Goal: Task Accomplishment & Management: Manage account settings

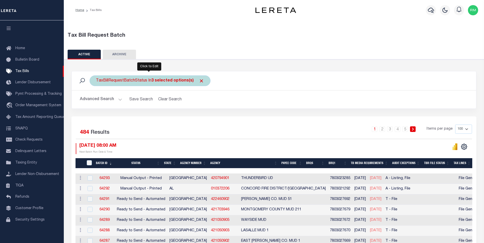
click at [179, 80] on b "3 selected options(s)" at bounding box center [172, 81] width 42 height 4
click at [163, 105] on input "Apply" at bounding box center [163, 103] width 15 height 8
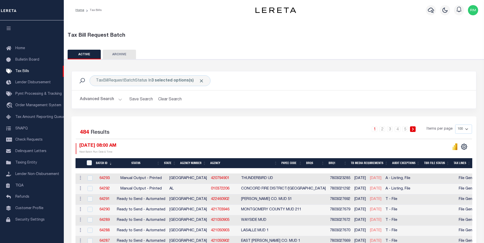
click at [119, 100] on button "Advanced Search" at bounding box center [101, 100] width 42 height 10
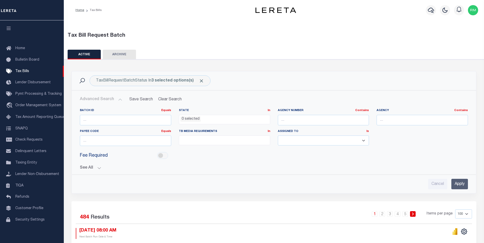
click at [99, 168] on button "See All" at bounding box center [274, 168] width 388 height 5
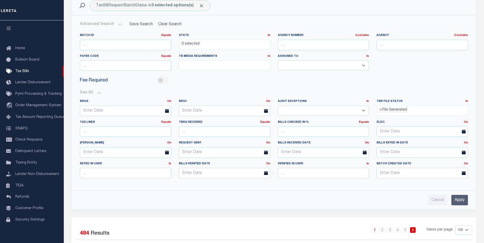
scroll to position [77, 0]
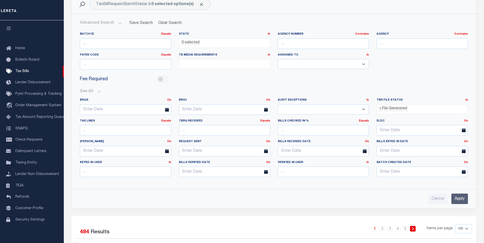
click at [405, 109] on li "× File Generated" at bounding box center [393, 109] width 30 height 6
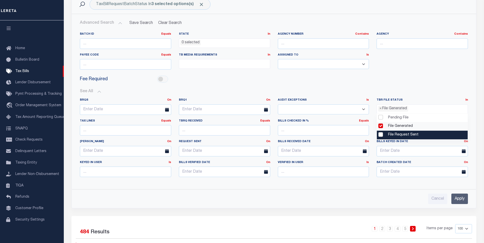
click at [407, 135] on li "File Request Sent" at bounding box center [422, 135] width 91 height 9
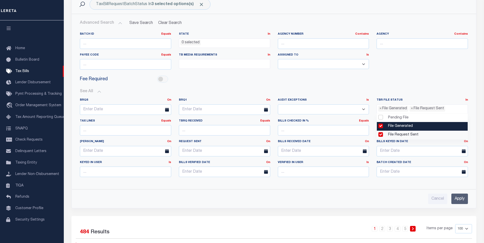
click at [382, 124] on li "File Generated" at bounding box center [422, 126] width 91 height 9
select select "3"
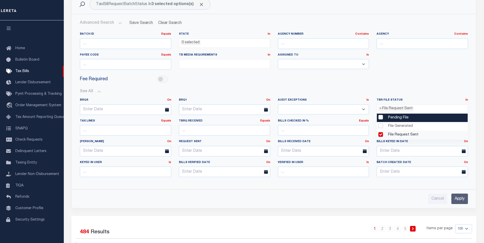
click at [458, 199] on input "Apply" at bounding box center [460, 199] width 17 height 10
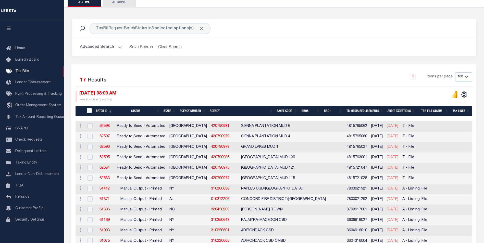
scroll to position [10, 0]
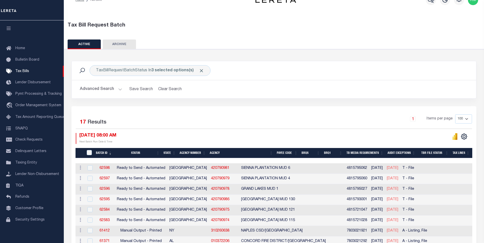
click at [119, 89] on button "Advanced Search" at bounding box center [101, 89] width 42 height 10
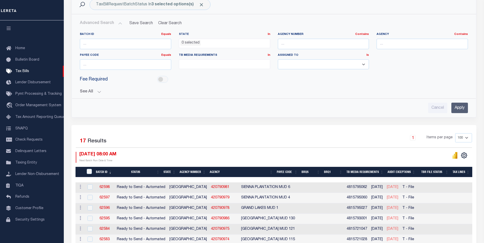
scroll to position [87, 0]
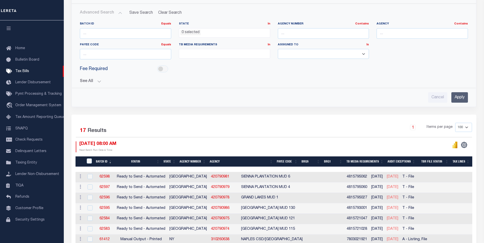
click at [98, 82] on button "See All" at bounding box center [274, 81] width 388 height 5
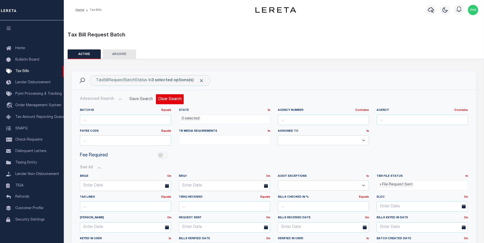
scroll to position [0, 0]
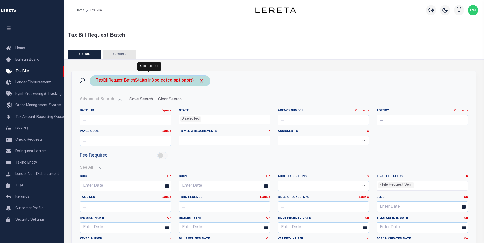
click at [152, 80] on b "3 selected options(s)" at bounding box center [172, 81] width 42 height 4
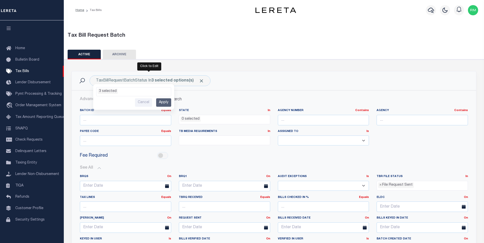
click at [143, 71] on div "Click to Edit" at bounding box center [149, 67] width 24 height 8
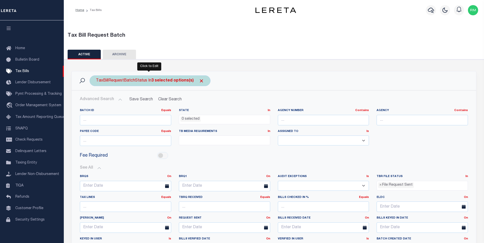
click at [183, 80] on b "3 selected options(s)" at bounding box center [172, 81] width 42 height 4
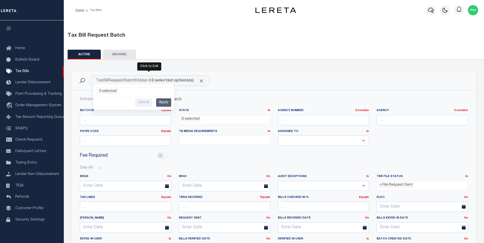
click at [205, 98] on h2 "Advanced Search Save Search Clear Search TaxBillBatches_dynamictable_____Defaul…" at bounding box center [274, 100] width 396 height 10
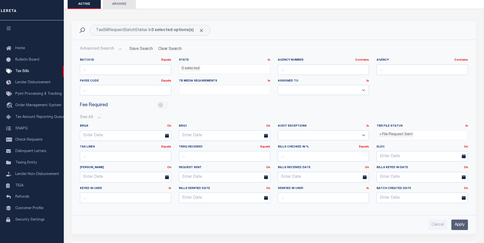
scroll to position [51, 0]
click at [457, 134] on ul "× File Request Sent" at bounding box center [422, 133] width 91 height 7
click at [380, 136] on span "×" at bounding box center [381, 135] width 2 height 6
click at [393, 133] on ul at bounding box center [422, 133] width 91 height 7
click at [339, 108] on div "Fee Required" at bounding box center [274, 104] width 396 height 11
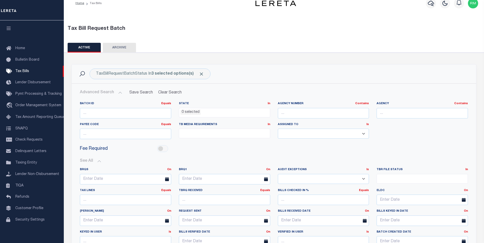
scroll to position [0, 0]
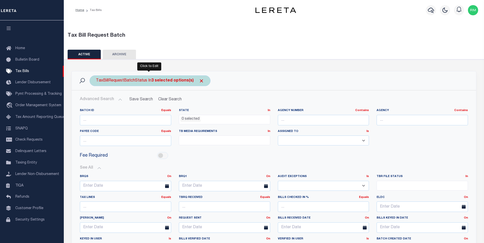
click at [158, 81] on b "3 selected options(s)" at bounding box center [172, 81] width 42 height 4
click at [109, 90] on li "3 selected" at bounding box center [108, 91] width 20 height 5
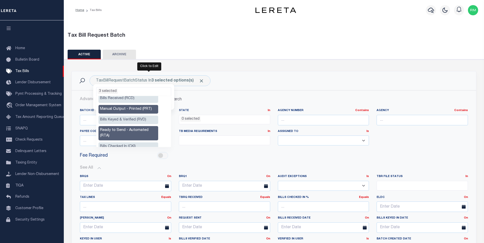
scroll to position [26, 0]
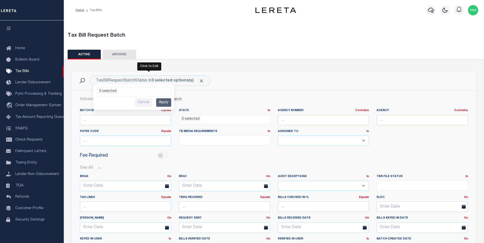
click at [185, 154] on div "Fee Required" at bounding box center [274, 155] width 396 height 11
click at [444, 185] on ul at bounding box center [422, 184] width 91 height 7
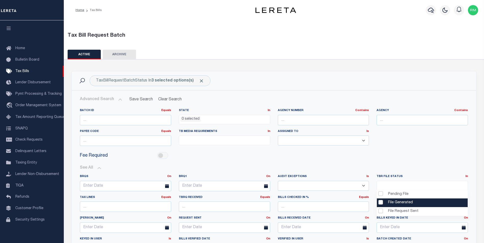
click at [408, 201] on li "File Generated" at bounding box center [422, 203] width 91 height 9
select select "2"
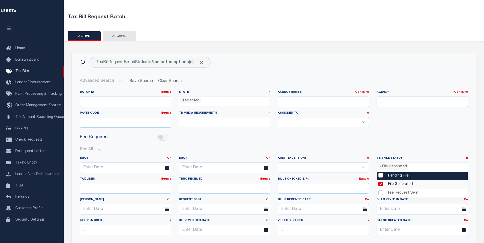
scroll to position [51, 0]
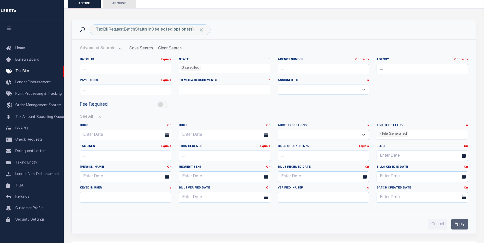
click at [459, 227] on input "Apply" at bounding box center [460, 225] width 17 height 10
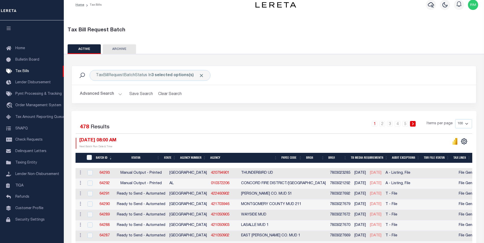
scroll to position [0, 0]
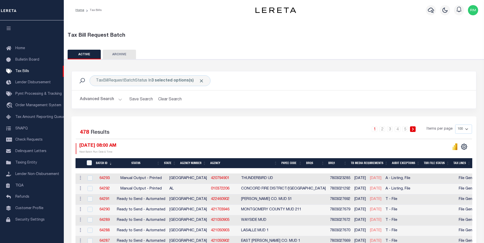
click at [175, 164] on th "State" at bounding box center [170, 164] width 16 height 10
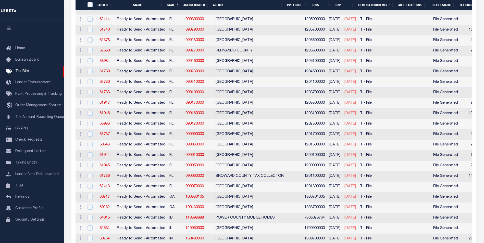
scroll to position [868, 0]
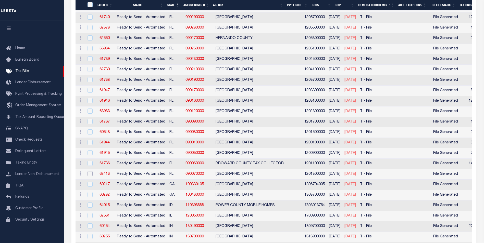
click at [89, 174] on input "checkbox" at bounding box center [90, 174] width 5 height 5
checkbox input "true"
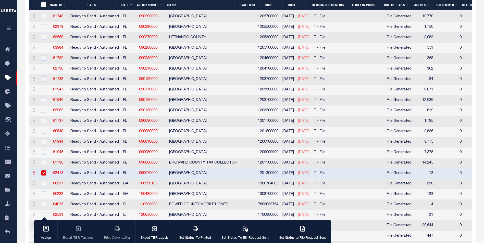
drag, startPoint x: 43, startPoint y: 112, endPoint x: 60, endPoint y: 118, distance: 17.7
click at [43, 112] on input "checkbox" at bounding box center [43, 110] width 5 height 5
checkbox input "true"
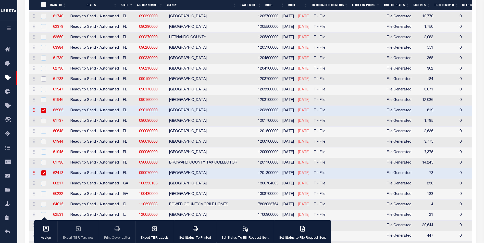
click at [43, 80] on input "checkbox" at bounding box center [43, 79] width 5 height 5
checkbox input "true"
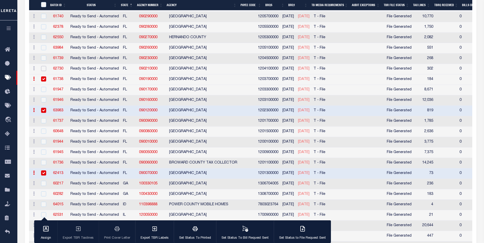
drag, startPoint x: 44, startPoint y: 68, endPoint x: 52, endPoint y: 71, distance: 9.3
click at [44, 68] on input "checkbox" at bounding box center [43, 68] width 5 height 5
checkbox input "true"
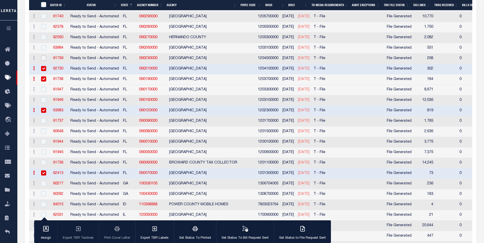
click at [45, 58] on input "checkbox" at bounding box center [43, 58] width 5 height 5
checkbox input "true"
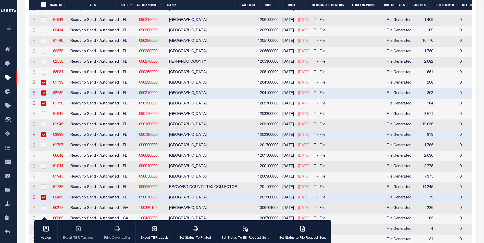
scroll to position [842, 0]
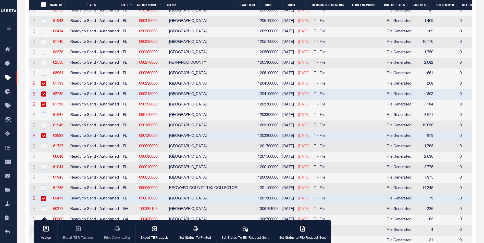
click at [44, 30] on input "checkbox" at bounding box center [43, 31] width 5 height 5
checkbox input "true"
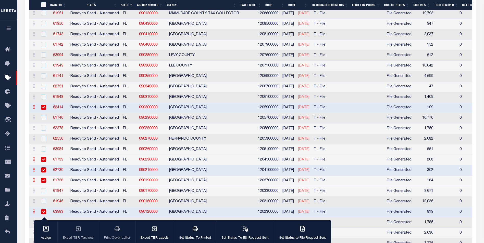
scroll to position [766, 0]
click at [44, 45] on input "checkbox" at bounding box center [43, 45] width 5 height 5
checkbox input "true"
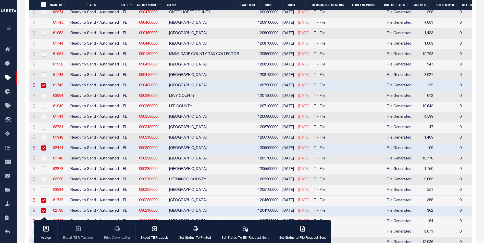
scroll to position [715, 0]
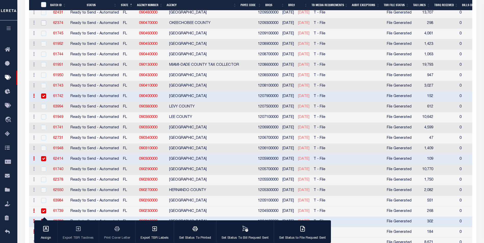
click at [44, 21] on input "checkbox" at bounding box center [43, 22] width 5 height 5
checkbox input "true"
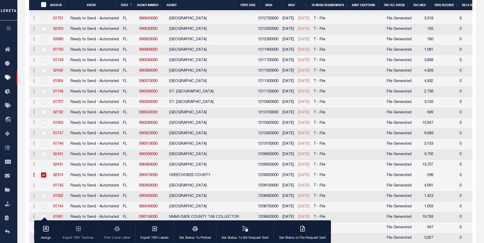
scroll to position [562, 0]
click at [43, 29] on input "checkbox" at bounding box center [43, 29] width 5 height 5
checkbox input "true"
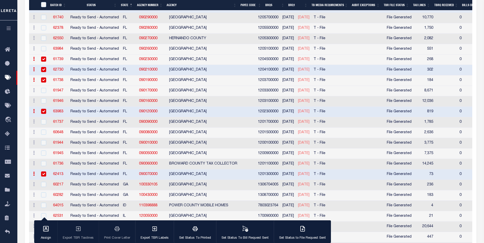
scroll to position [868, 0]
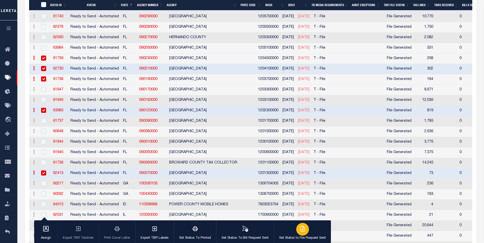
click at [301, 230] on icon "button" at bounding box center [303, 229] width 4 height 5
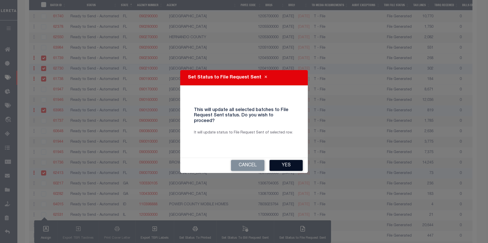
click at [286, 164] on button "Yes" at bounding box center [286, 165] width 33 height 11
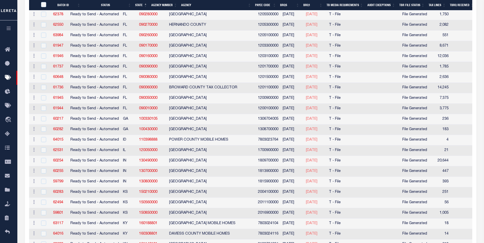
scroll to position [843, 0]
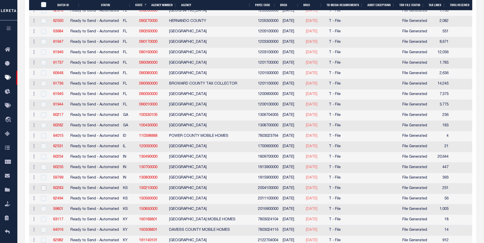
click at [43, 189] on input "checkbox" at bounding box center [43, 188] width 5 height 5
checkbox input "true"
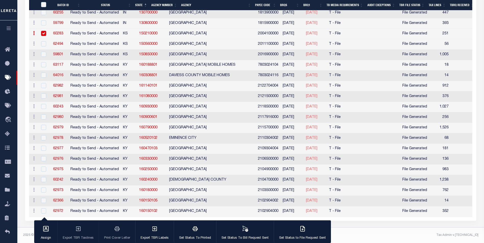
scroll to position [1001, 0]
click at [42, 209] on input "checkbox" at bounding box center [43, 211] width 5 height 5
checkbox input "true"
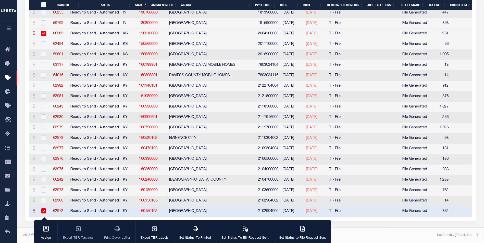
scroll to position [990, 0]
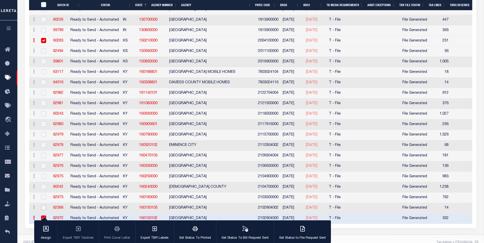
click at [43, 208] on input "checkbox" at bounding box center [43, 207] width 5 height 5
checkbox input "true"
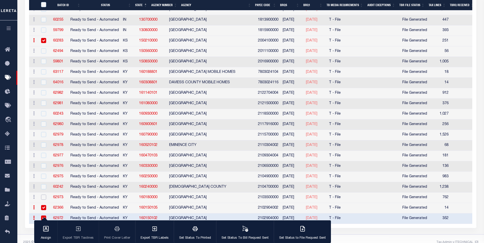
click at [43, 197] on input "checkbox" at bounding box center [43, 197] width 5 height 5
checkbox input "true"
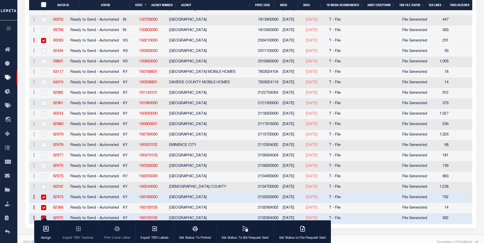
click at [42, 188] on input "checkbox" at bounding box center [43, 187] width 5 height 5
checkbox input "true"
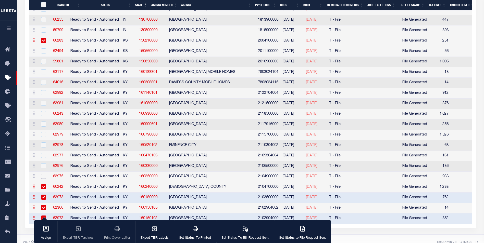
drag, startPoint x: 43, startPoint y: 175, endPoint x: 69, endPoint y: 181, distance: 27.1
click at [43, 175] on input "checkbox" at bounding box center [43, 176] width 5 height 5
checkbox input "true"
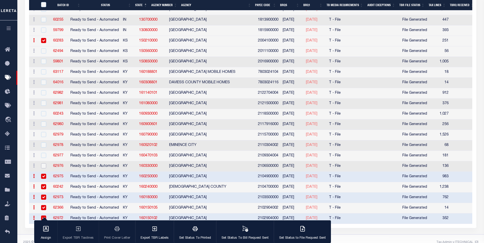
click at [44, 167] on input "checkbox" at bounding box center [43, 166] width 5 height 5
checkbox input "true"
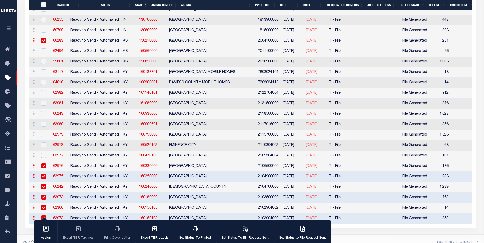
click at [42, 155] on input "checkbox" at bounding box center [43, 155] width 5 height 5
checkbox input "true"
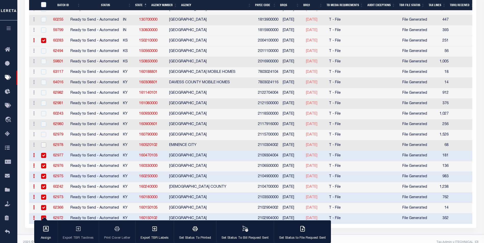
click at [44, 144] on input "checkbox" at bounding box center [43, 145] width 5 height 5
checkbox input "true"
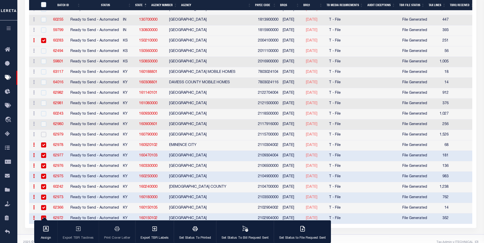
click at [42, 136] on input "checkbox" at bounding box center [43, 134] width 5 height 5
checkbox input "true"
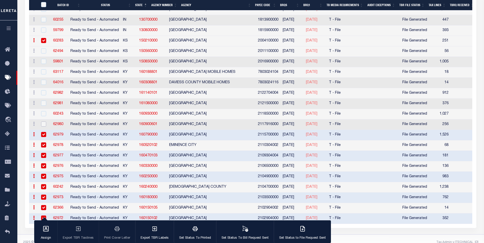
click at [42, 123] on input "checkbox" at bounding box center [43, 124] width 5 height 5
checkbox input "true"
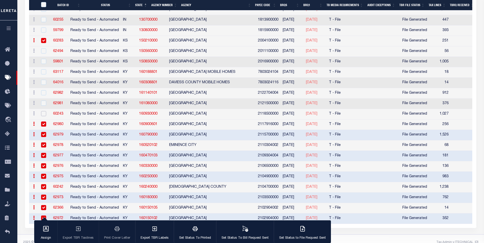
click at [42, 116] on input "checkbox" at bounding box center [43, 113] width 5 height 5
checkbox input "true"
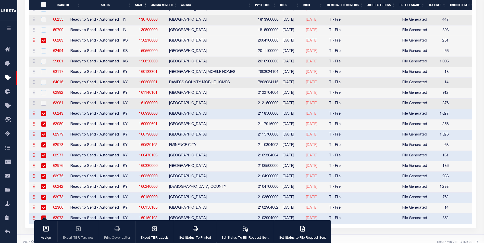
click at [45, 102] on input "checkbox" at bounding box center [43, 103] width 5 height 5
checkbox input "true"
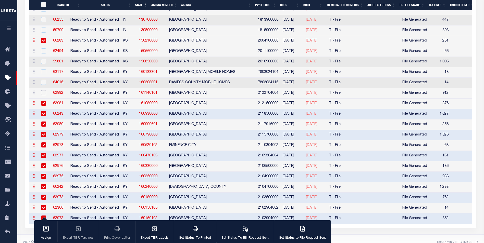
click at [43, 95] on input "checkbox" at bounding box center [43, 92] width 5 height 5
checkbox input "true"
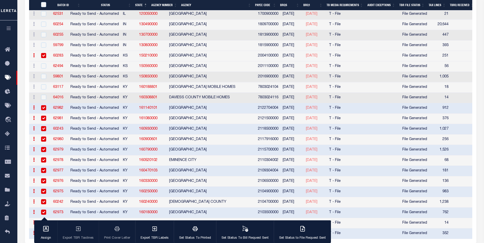
scroll to position [1001, 0]
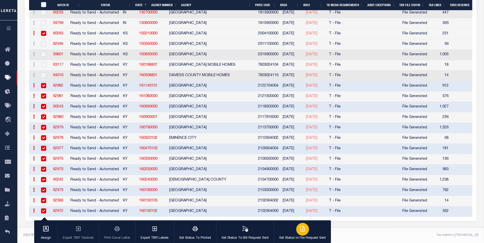
click at [300, 235] on div "button" at bounding box center [302, 229] width 13 height 13
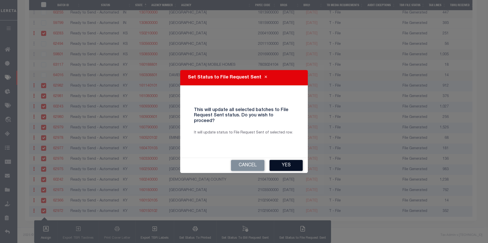
click at [287, 160] on button "Yes" at bounding box center [286, 165] width 33 height 11
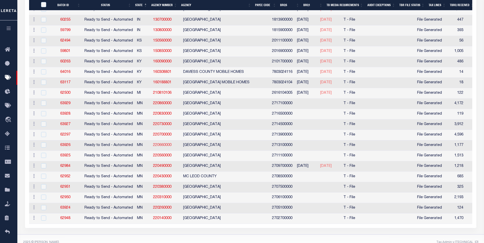
scroll to position [1002, 0]
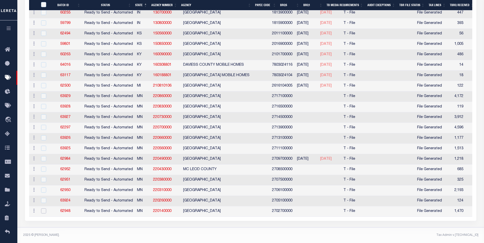
click at [45, 209] on input "checkbox" at bounding box center [43, 211] width 5 height 5
checkbox input "true"
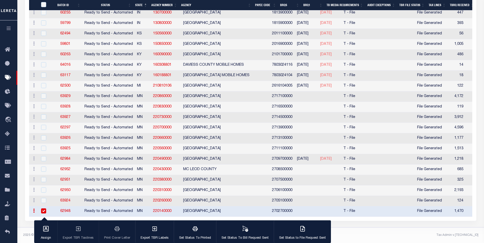
scroll to position [990, 0]
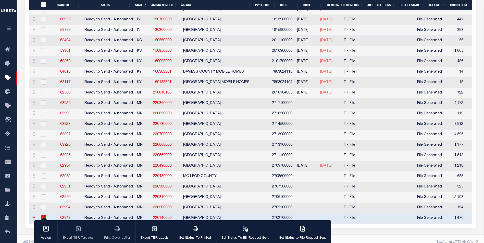
click at [43, 208] on input "checkbox" at bounding box center [43, 207] width 5 height 5
checkbox input "true"
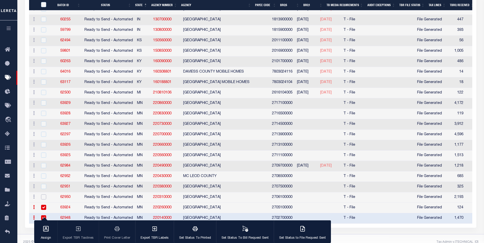
click at [44, 197] on input "checkbox" at bounding box center [43, 197] width 5 height 5
checkbox input "true"
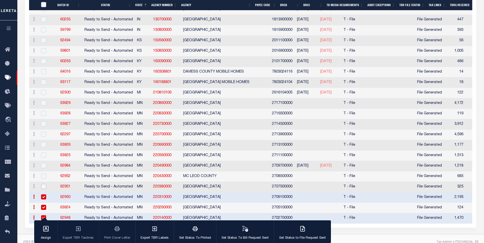
click at [44, 187] on input "checkbox" at bounding box center [43, 186] width 5 height 5
checkbox input "true"
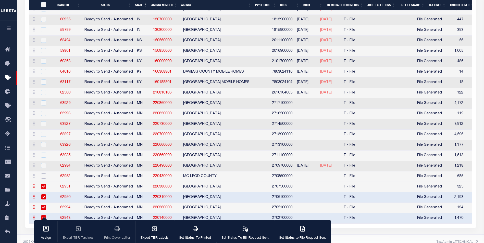
click at [44, 175] on input "checkbox" at bounding box center [43, 176] width 5 height 5
checkbox input "true"
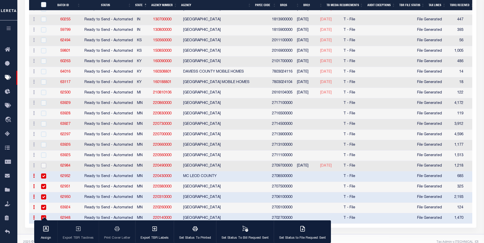
click at [42, 166] on input "checkbox" at bounding box center [43, 165] width 5 height 5
checkbox input "true"
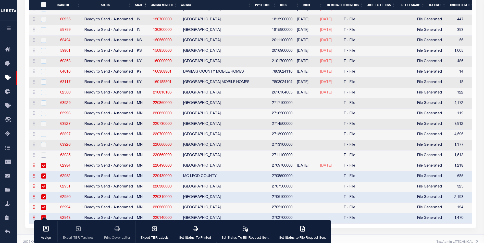
click at [42, 156] on input "checkbox" at bounding box center [43, 155] width 5 height 5
checkbox input "true"
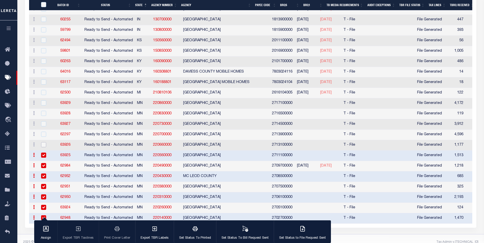
click at [44, 145] on input "checkbox" at bounding box center [43, 144] width 5 height 5
checkbox input "true"
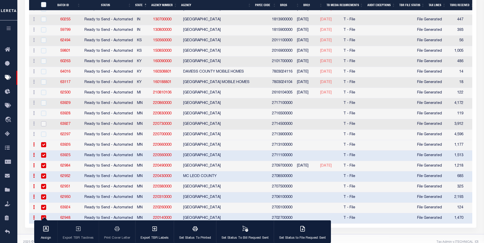
click at [44, 123] on input "checkbox" at bounding box center [43, 123] width 5 height 5
checkbox input "true"
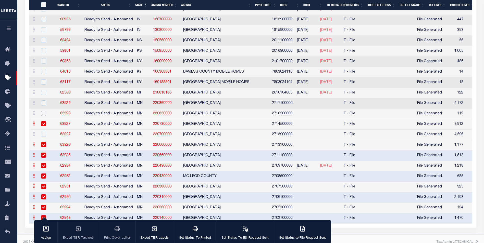
click at [42, 113] on input "checkbox" at bounding box center [43, 113] width 5 height 5
checkbox input "true"
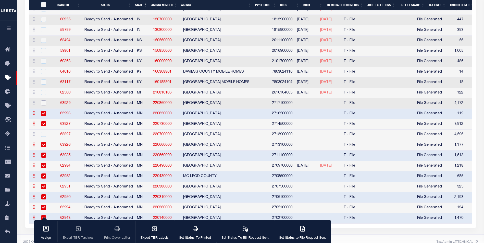
click at [45, 103] on input "checkbox" at bounding box center [43, 103] width 5 height 5
checkbox input "true"
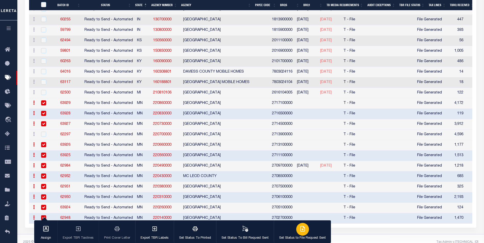
click at [303, 233] on div "button" at bounding box center [302, 229] width 13 height 13
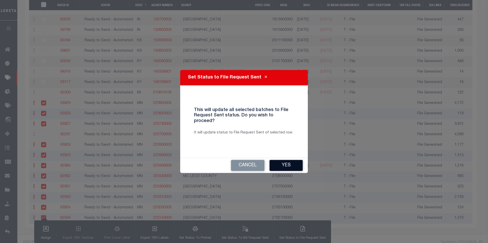
click at [282, 161] on button "Yes" at bounding box center [286, 165] width 33 height 11
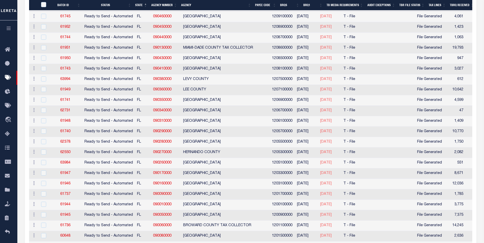
scroll to position [696, 0]
